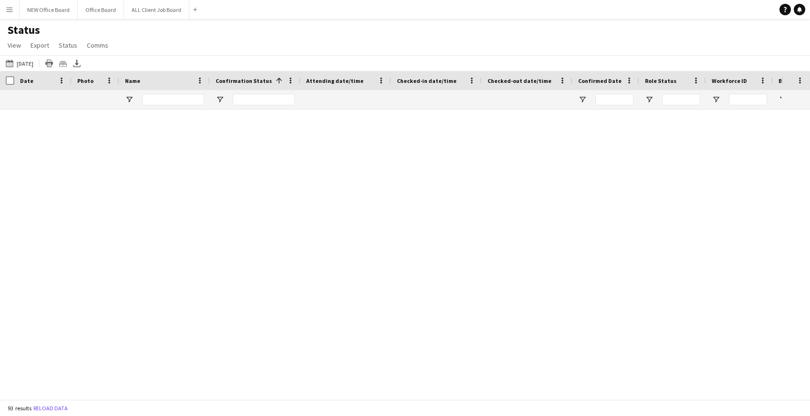
scroll to position [2193, 0]
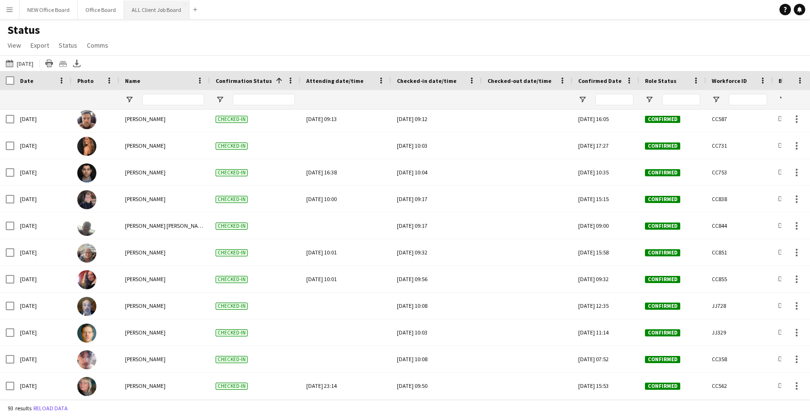
click at [149, 6] on button "ALL Client Job Board Close" at bounding box center [156, 9] width 65 height 19
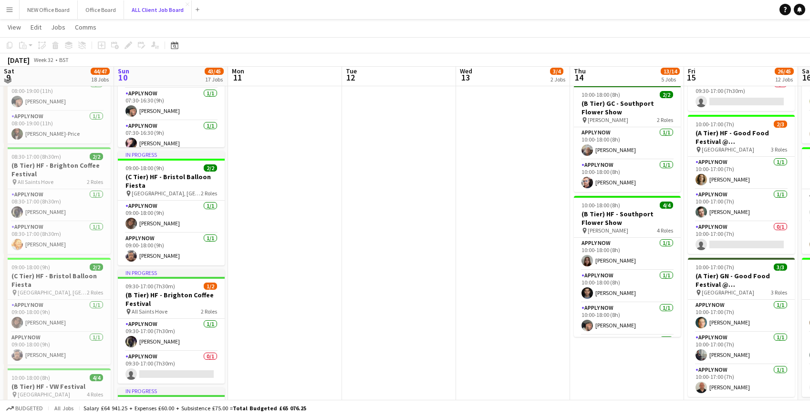
scroll to position [392, 0]
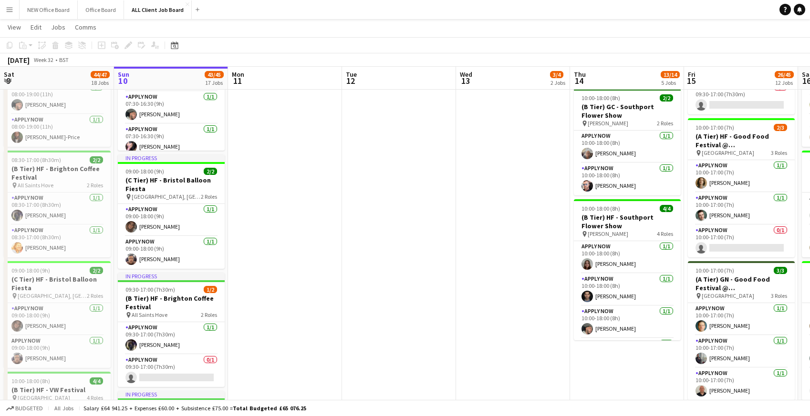
click at [5, 9] on button "Menu" at bounding box center [9, 9] width 19 height 19
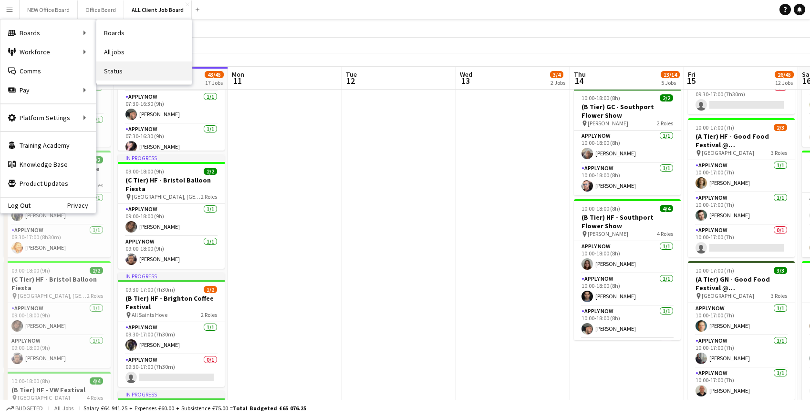
click at [122, 77] on link "Status" at bounding box center [143, 71] width 95 height 19
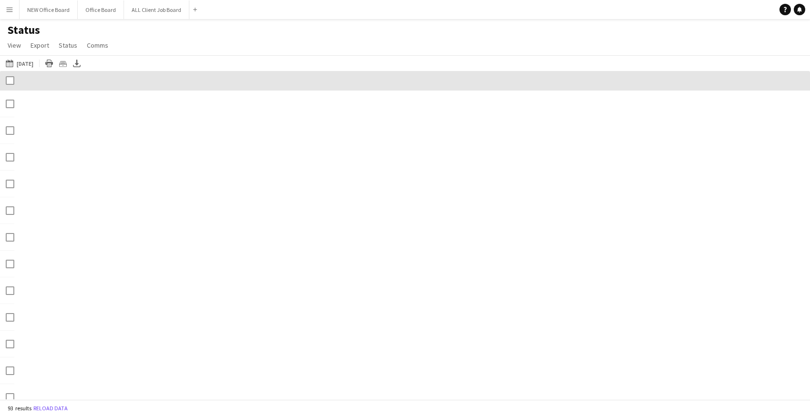
click at [122, 77] on div at bounding box center [405, 81] width 810 height 20
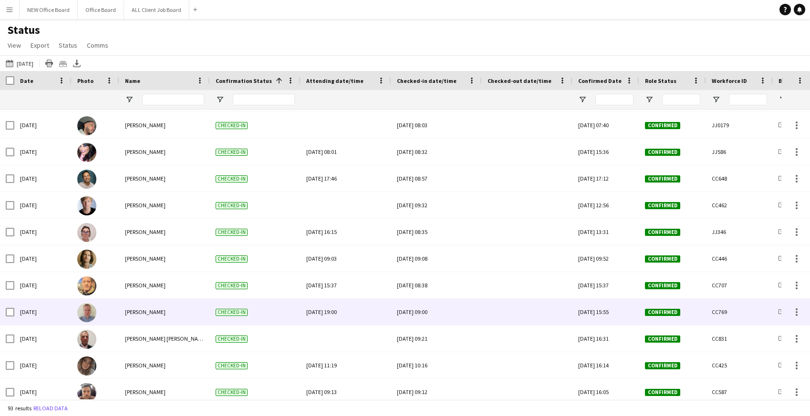
scroll to position [1841, 0]
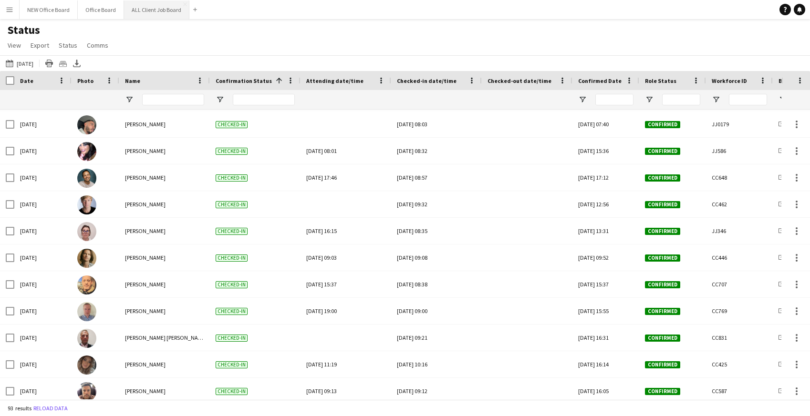
click at [157, 8] on button "ALL Client Job Board Close" at bounding box center [156, 9] width 65 height 19
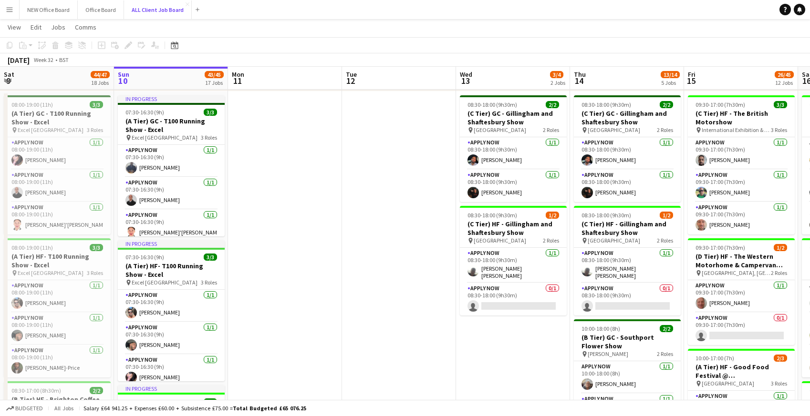
scroll to position [6, 0]
click at [8, 10] on app-icon "Menu" at bounding box center [10, 10] width 8 height 8
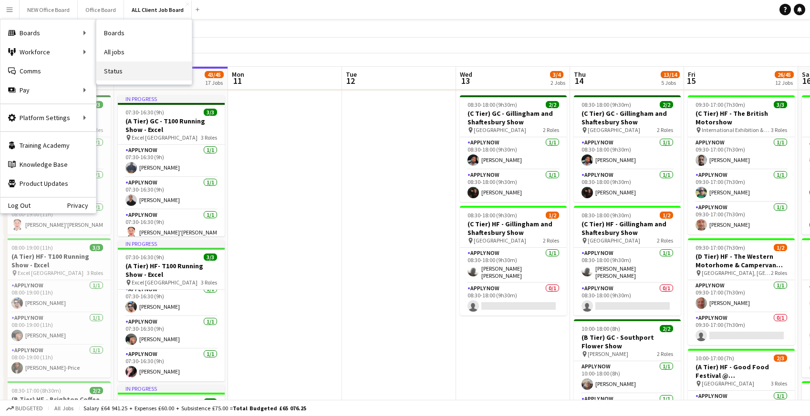
click at [120, 70] on link "Status" at bounding box center [143, 71] width 95 height 19
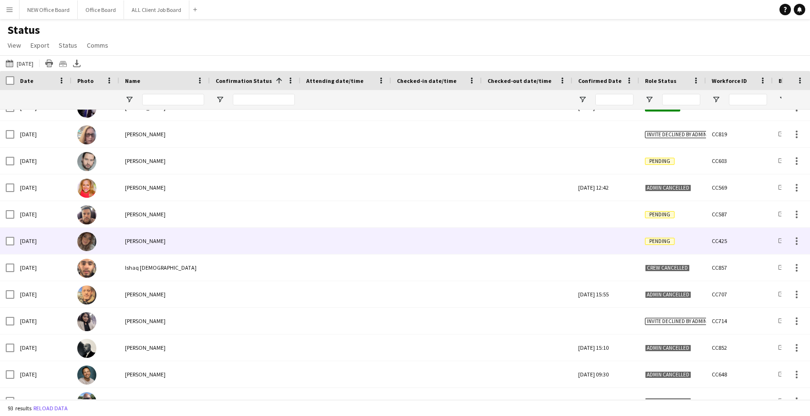
scroll to position [295, 0]
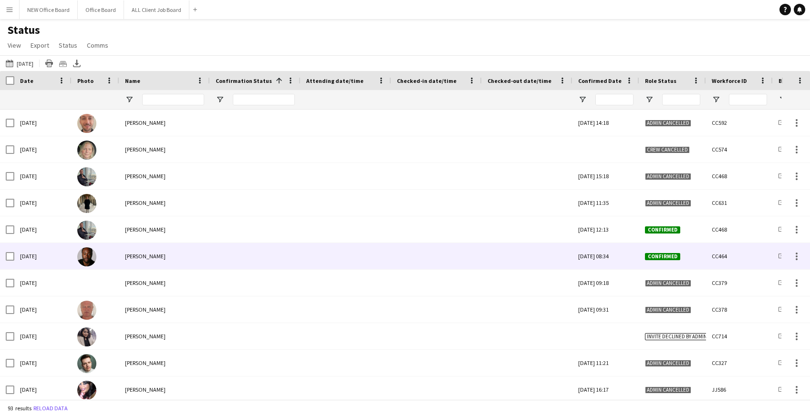
click at [426, 262] on div at bounding box center [436, 256] width 79 height 26
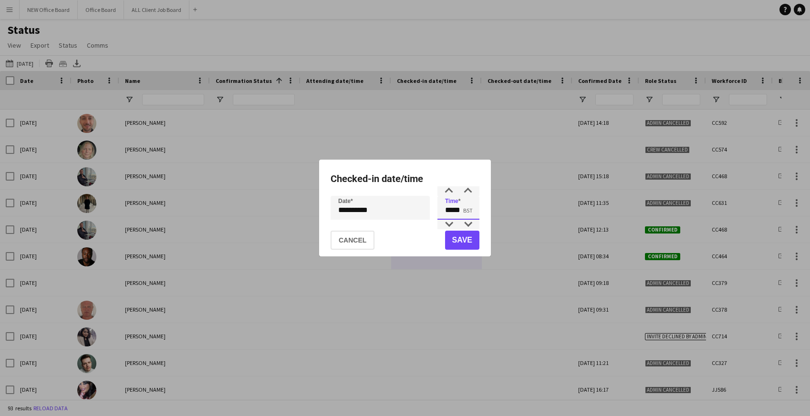
click at [462, 208] on input "*****" at bounding box center [458, 208] width 42 height 24
type input "*****"
click at [460, 240] on button "Save" at bounding box center [462, 240] width 34 height 19
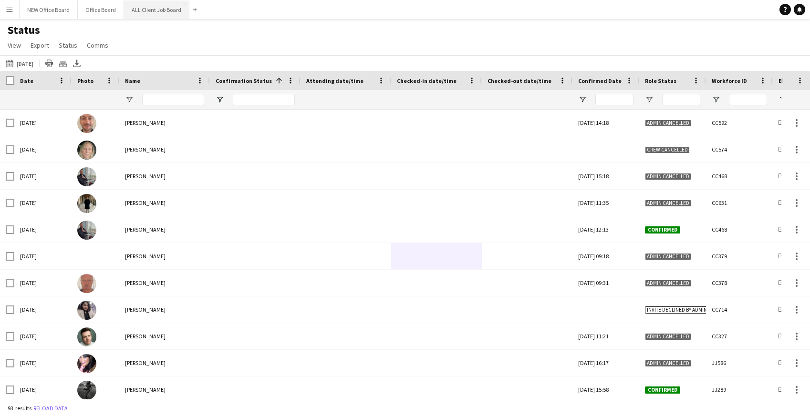
click at [163, 8] on button "ALL Client Job Board Close" at bounding box center [156, 9] width 65 height 19
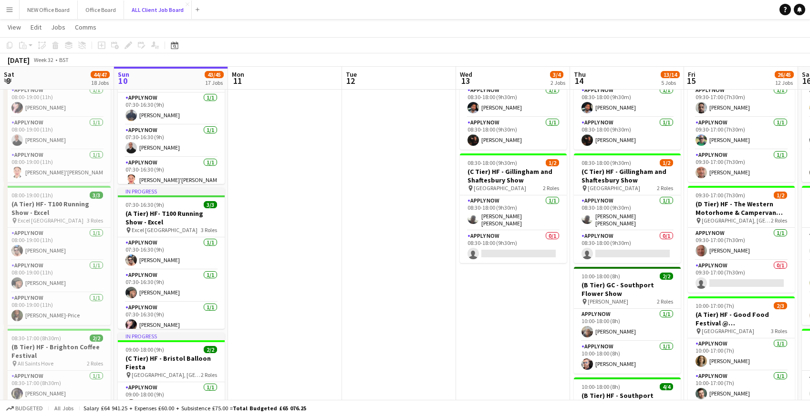
scroll to position [212, 0]
